Goal: Participate in discussion: Engage in conversation with other users on a specific topic

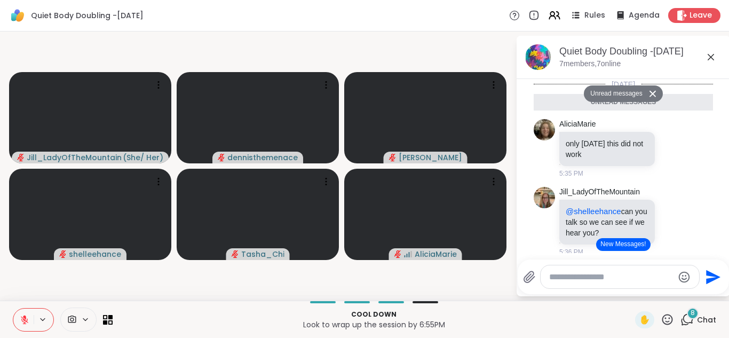
scroll to position [1101, 0]
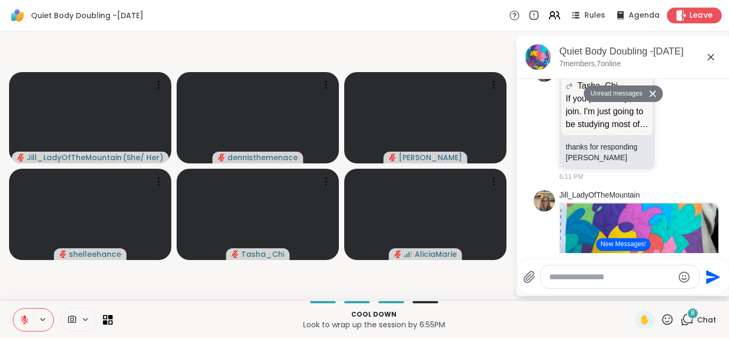
click at [695, 13] on span "Leave" at bounding box center [701, 15] width 23 height 11
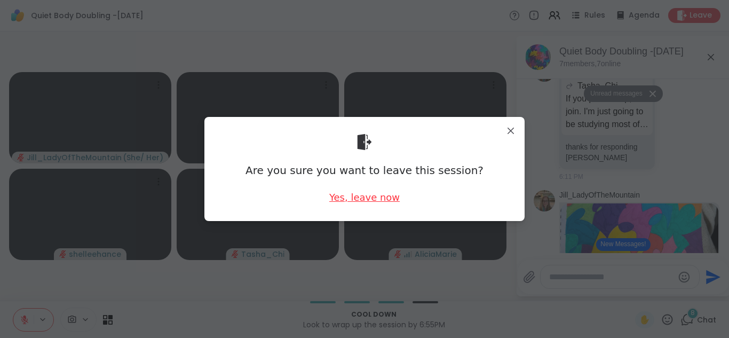
click at [359, 200] on div "Yes, leave now" at bounding box center [364, 197] width 70 height 13
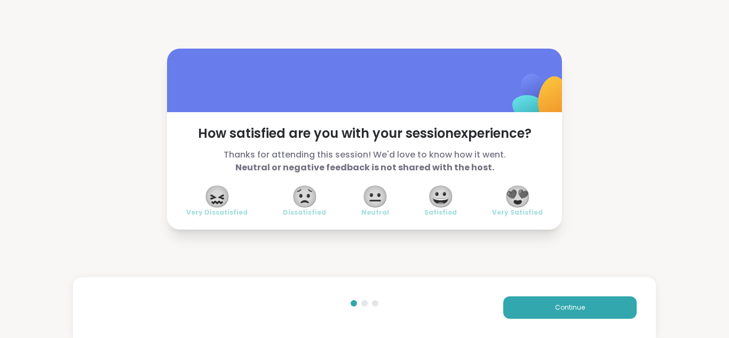
click at [521, 195] on span "😍" at bounding box center [518, 196] width 27 height 19
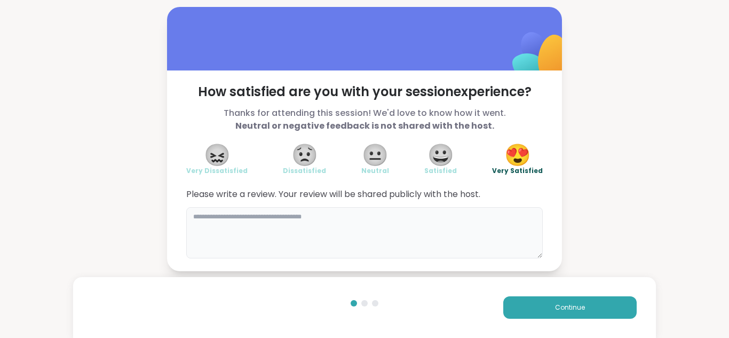
click at [405, 224] on textarea at bounding box center [364, 232] width 357 height 51
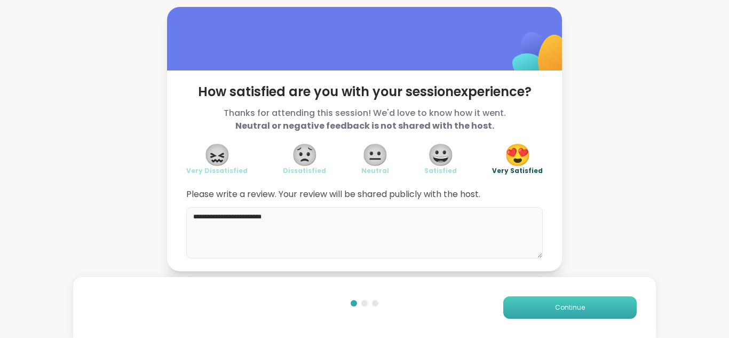
type textarea "**********"
click at [568, 310] on span "Continue" at bounding box center [570, 308] width 30 height 10
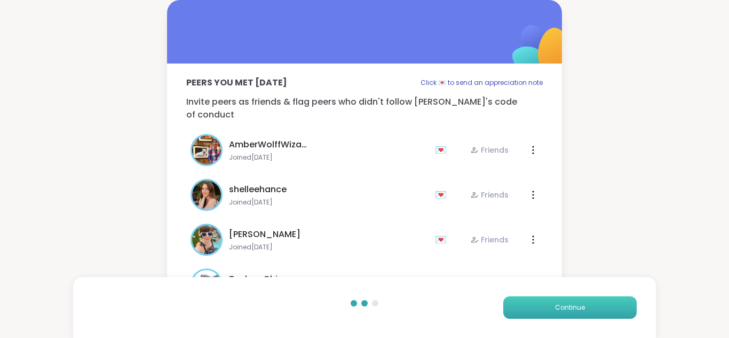
click at [567, 310] on span "Continue" at bounding box center [570, 308] width 30 height 10
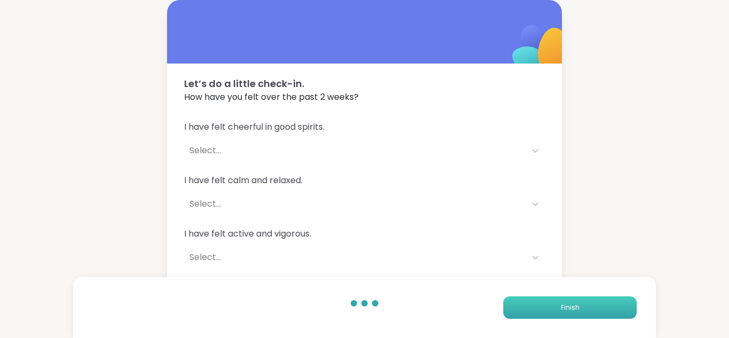
click at [567, 311] on span "Finish" at bounding box center [570, 308] width 19 height 10
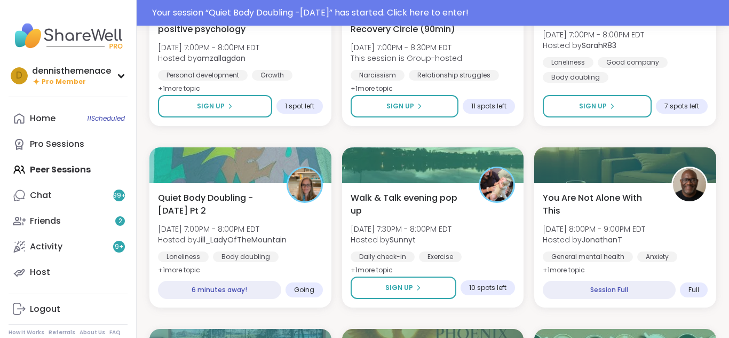
scroll to position [598, 0]
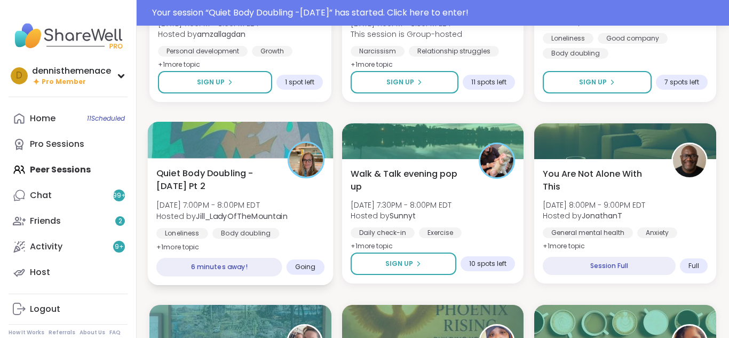
click at [227, 219] on b "Jill_LadyOfTheMountain" at bounding box center [241, 215] width 91 height 11
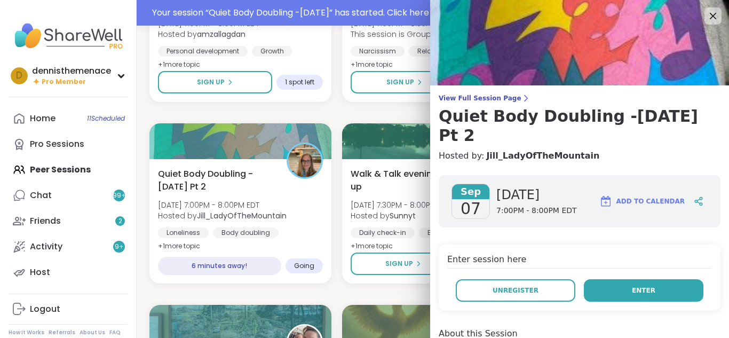
click at [641, 279] on button "Enter" at bounding box center [644, 290] width 120 height 22
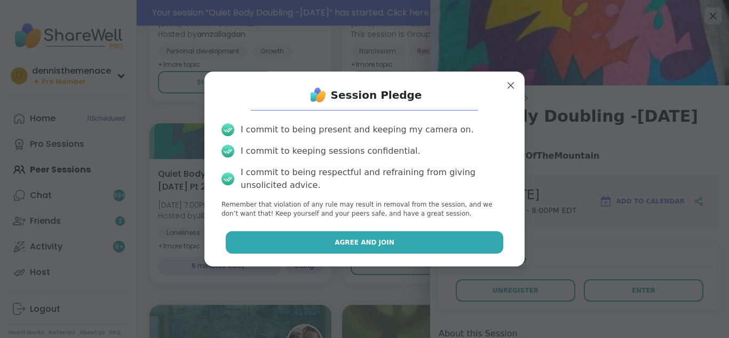
click at [449, 249] on button "Agree and Join" at bounding box center [365, 242] width 278 height 22
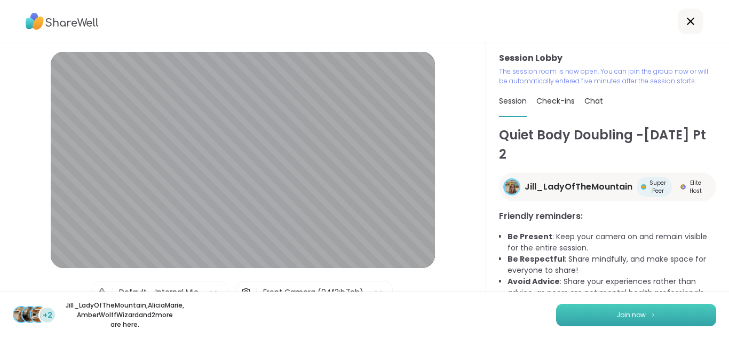
click at [640, 314] on span "Join now" at bounding box center [631, 315] width 29 height 10
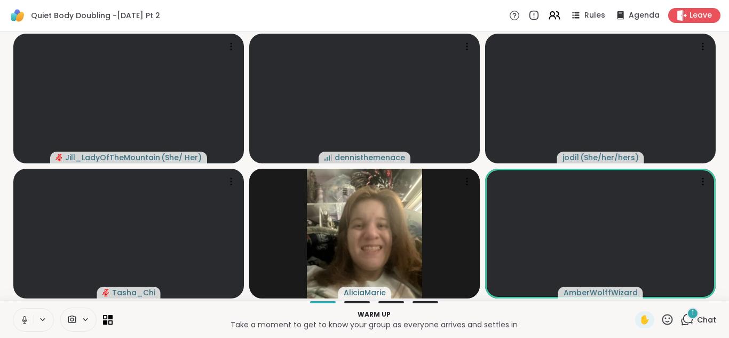
click at [710, 318] on span "Chat" at bounding box center [706, 319] width 19 height 11
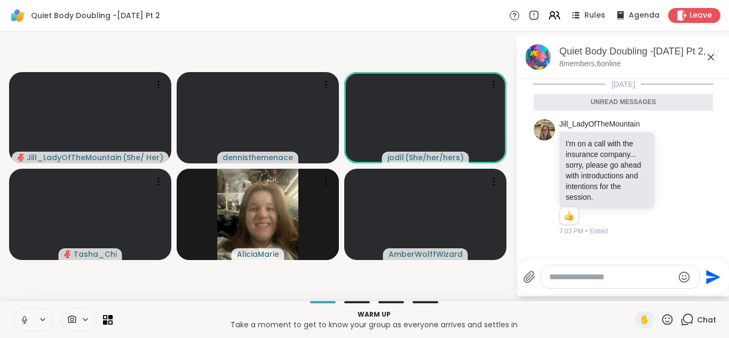
click at [592, 274] on textarea "Type your message" at bounding box center [611, 277] width 124 height 11
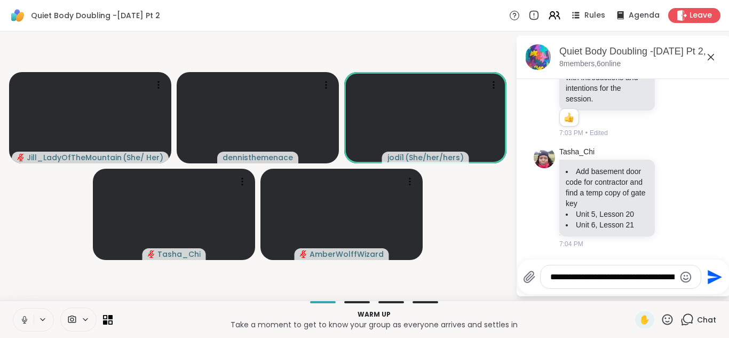
type textarea "**********"
click at [711, 272] on icon "Send" at bounding box center [713, 277] width 17 height 17
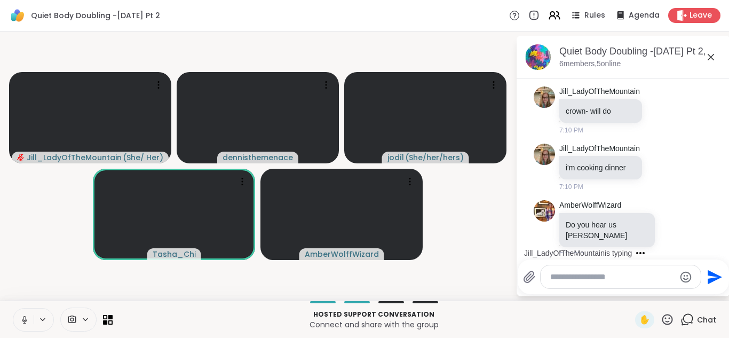
scroll to position [411, 0]
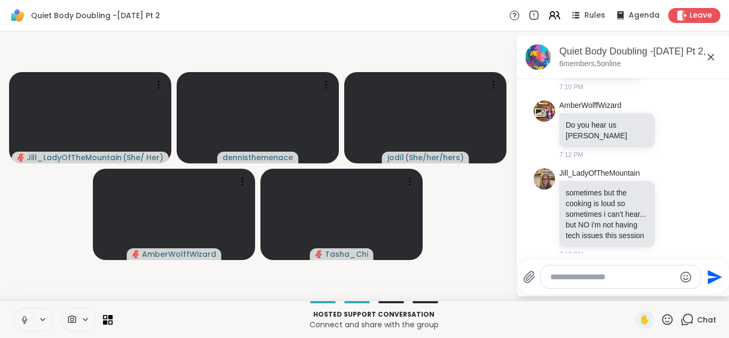
click at [23, 318] on icon at bounding box center [25, 320] width 10 height 10
click at [21, 320] on icon at bounding box center [25, 320] width 10 height 10
